Goal: Information Seeking & Learning: Learn about a topic

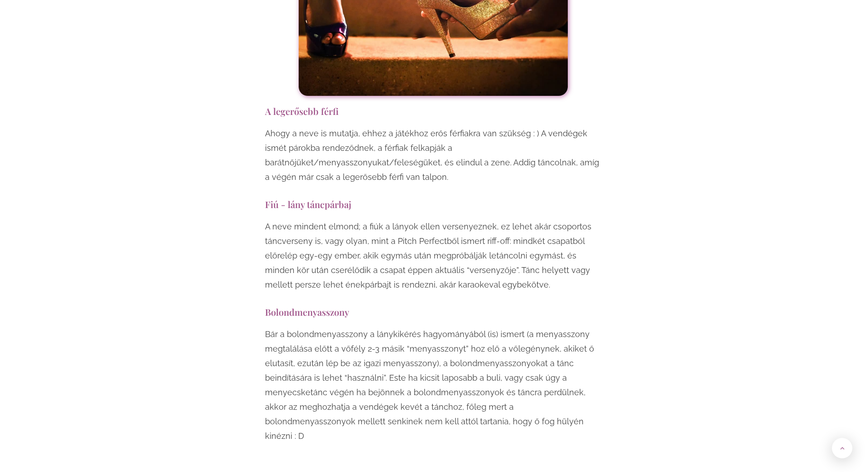
scroll to position [6957, 0]
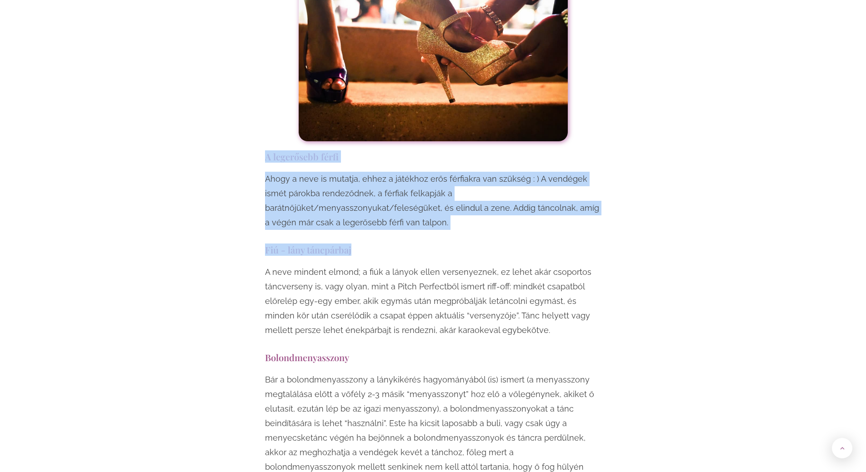
drag, startPoint x: 265, startPoint y: 58, endPoint x: 521, endPoint y: 95, distance: 258.2
drag, startPoint x: 435, startPoint y: 120, endPoint x: 324, endPoint y: 97, distance: 113.7
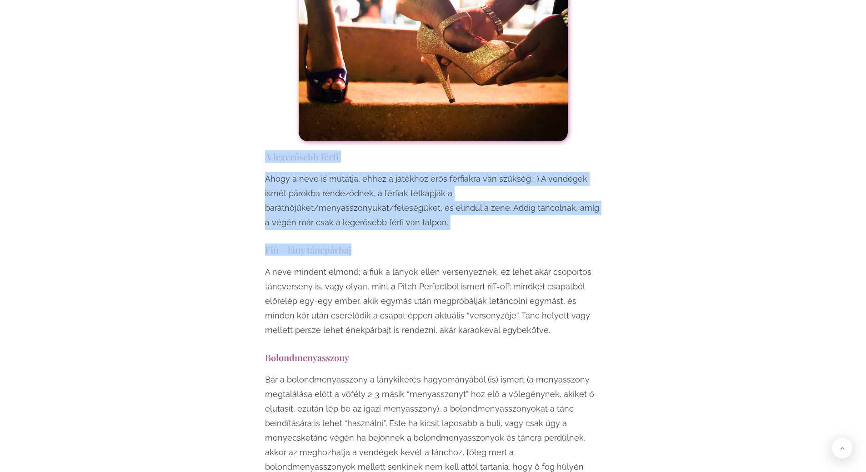
drag, startPoint x: 264, startPoint y: 53, endPoint x: 628, endPoint y: 127, distance: 371.7
copy div "A legerősebb férfi Ahogy a neve is mutatja, ehhez a játékhoz erős férfiakra van…"
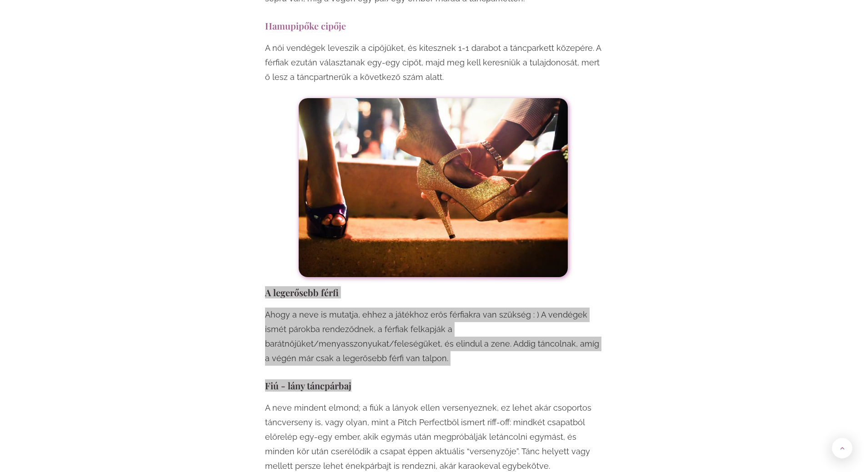
scroll to position [6821, 0]
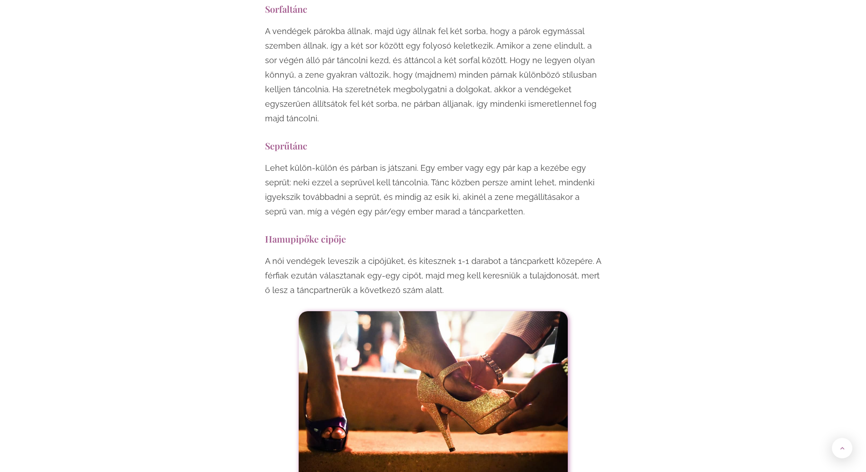
scroll to position [6593, 0]
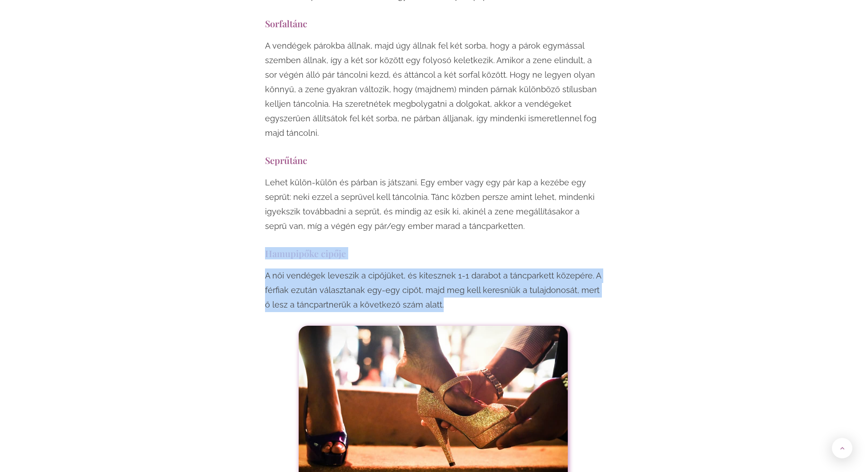
drag, startPoint x: 267, startPoint y: 151, endPoint x: 445, endPoint y: 206, distance: 185.8
copy div "Hamupipőke cipője A női vendégek leveszik a cipőjüket, és kitesznek 1-1 darabot…"
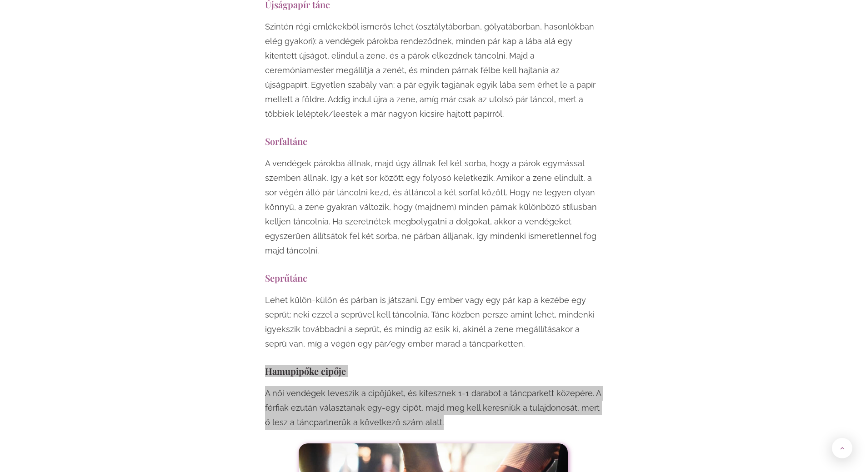
scroll to position [6457, 0]
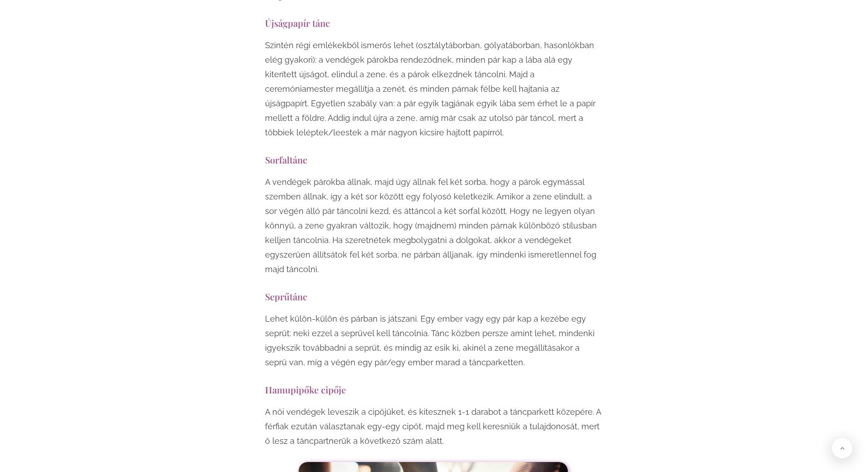
click at [342, 291] on h3 "Seprűtánc" at bounding box center [433, 297] width 336 height 12
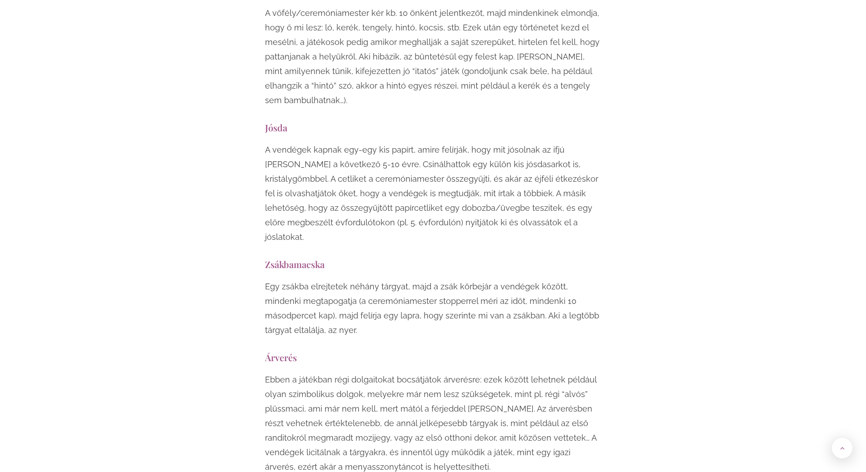
scroll to position [4684, 0]
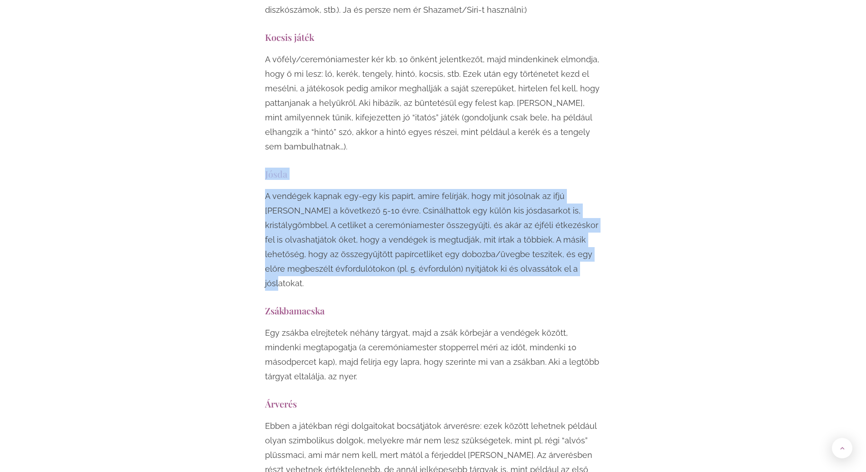
drag, startPoint x: 265, startPoint y: 88, endPoint x: 497, endPoint y: 190, distance: 253.5
copy div "Jósda A vendégek kapnak egy-egy kis papírt, amire felírják, hogy mit jósolnak a…"
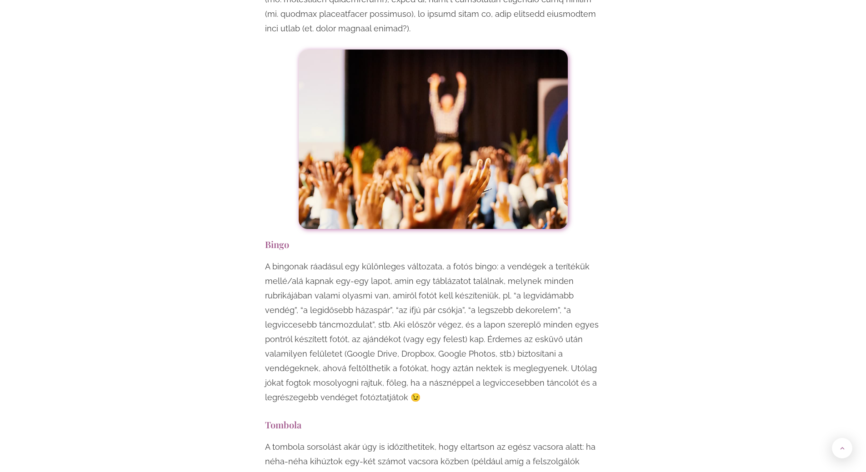
scroll to position [3820, 0]
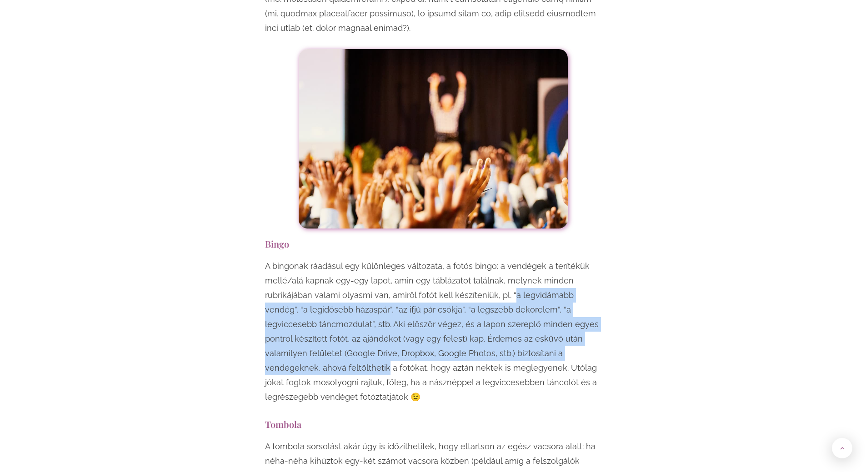
drag, startPoint x: 508, startPoint y: 206, endPoint x: 614, endPoint y: 269, distance: 123.1
click at [614, 269] on div "Egy esküvő mindenképpen örömteli, jó hangulatú esemény, viszont ha szeretnéd, h…" at bounding box center [433, 201] width 532 height 6869
copy p "a legvidámabb vendég”, “a legidősebb házaspár”, “az ifjú pár csókja”, “a legsze…"
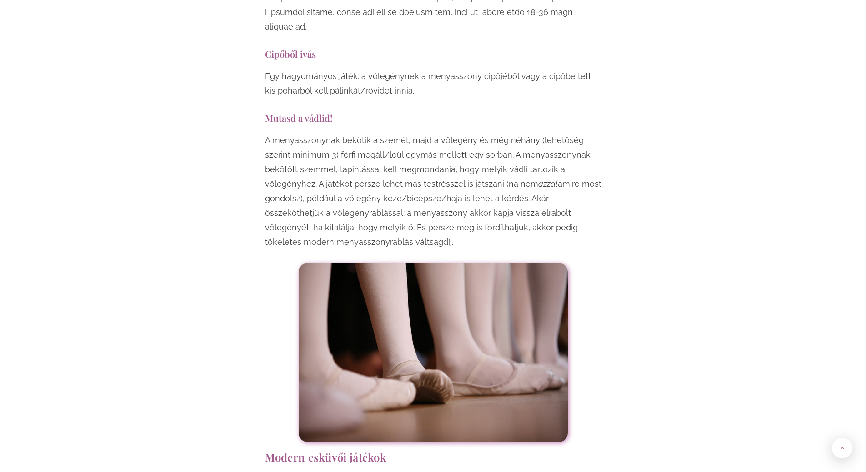
scroll to position [2910, 0]
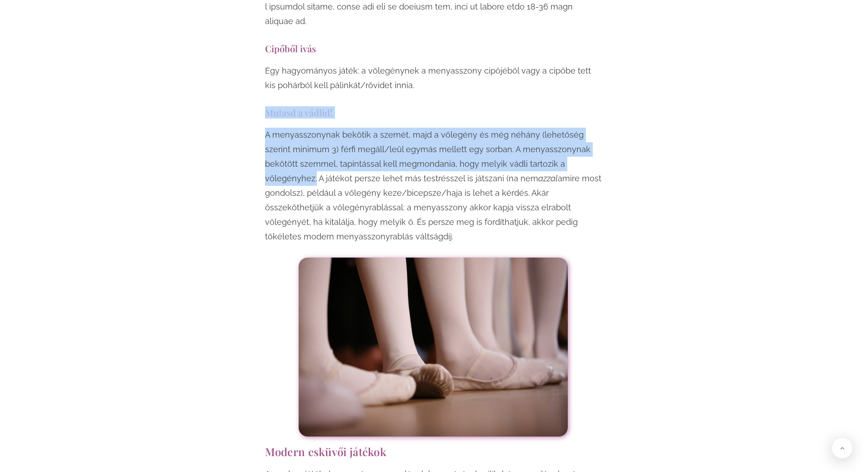
drag, startPoint x: 266, startPoint y: 53, endPoint x: 574, endPoint y: 107, distance: 312.5
copy div "Mutasd a vádlid! A menyasszonynak bekötik a szemét, majd a vőlegény és még néhá…"
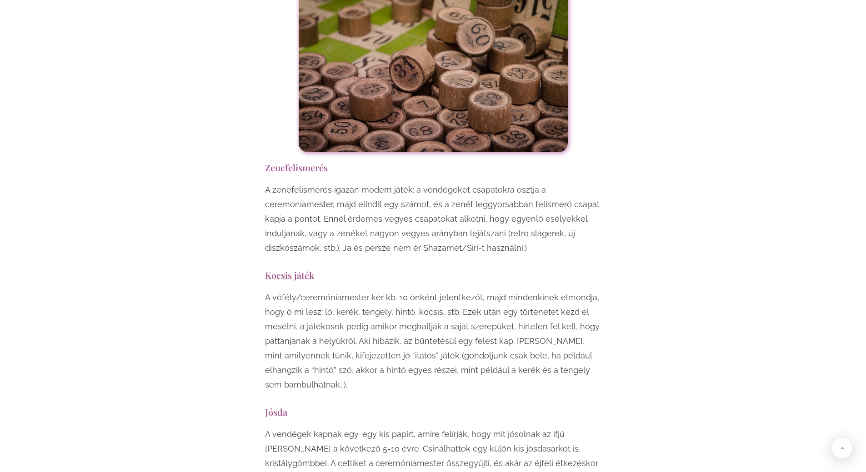
scroll to position [4593, 0]
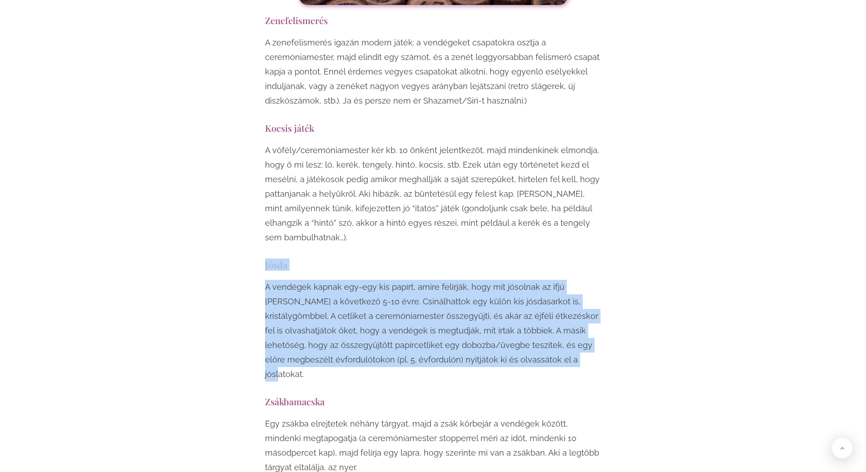
drag, startPoint x: 263, startPoint y: 173, endPoint x: 529, endPoint y: 274, distance: 284.5
copy div "Jósda A vendégek kapnak egy-egy kis papírt, amire felírják, hogy mit jósolnak a…"
